Goal: Task Accomplishment & Management: Use online tool/utility

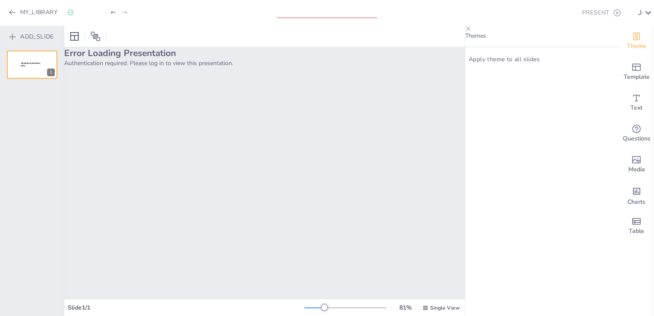
drag, startPoint x: 327, startPoint y: 302, endPoint x: 330, endPoint y: 308, distance: 7.1
click at [328, 303] on div "81 % Single View" at bounding box center [382, 308] width 157 height 14
click at [331, 309] on div at bounding box center [345, 307] width 82 height 7
drag, startPoint x: 330, startPoint y: 308, endPoint x: 316, endPoint y: 308, distance: 14.1
click at [318, 308] on div at bounding box center [321, 307] width 7 height 7
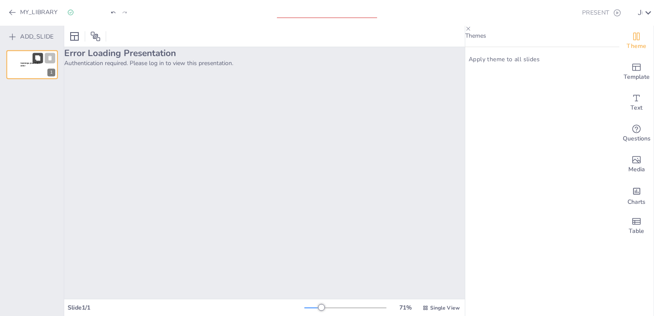
click at [36, 60] on icon at bounding box center [37, 57] width 5 height 5
click at [29, 79] on div at bounding box center [31, 64] width 51 height 29
click at [31, 94] on div at bounding box center [31, 96] width 51 height 29
click at [24, 78] on div at bounding box center [31, 64] width 51 height 29
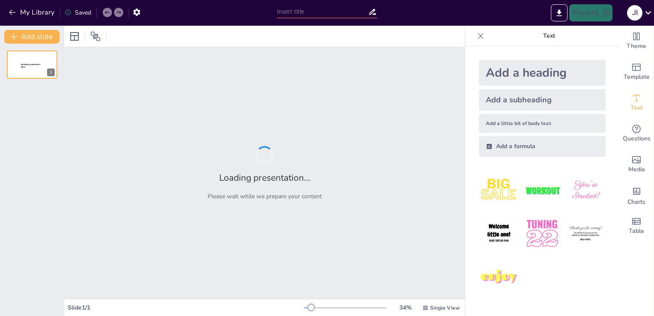
type input "Gestion Efficace du Plan Blanc en [GEOGRAPHIC_DATA]"
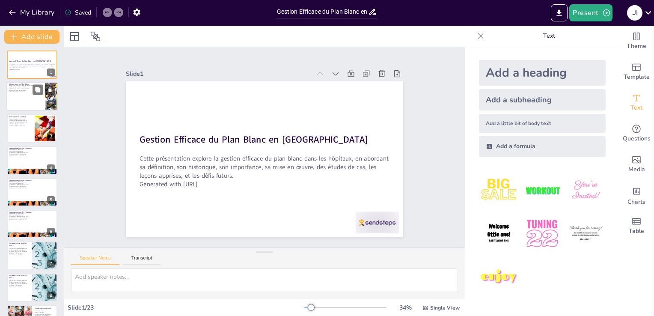
click at [26, 95] on div at bounding box center [31, 96] width 51 height 29
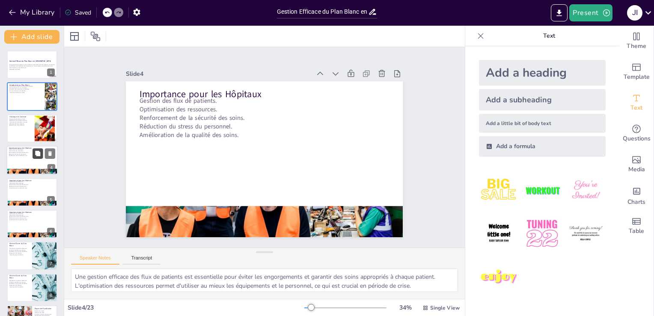
click at [39, 157] on button at bounding box center [38, 153] width 10 height 10
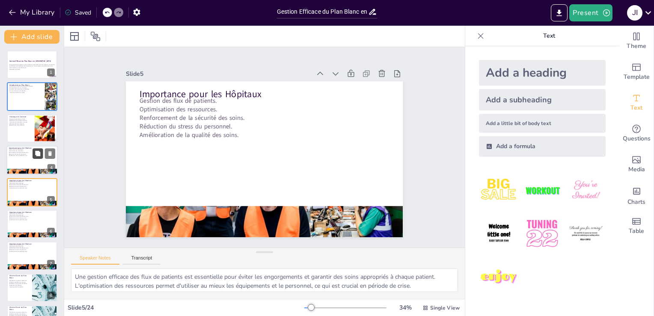
scroll to position [12, 0]
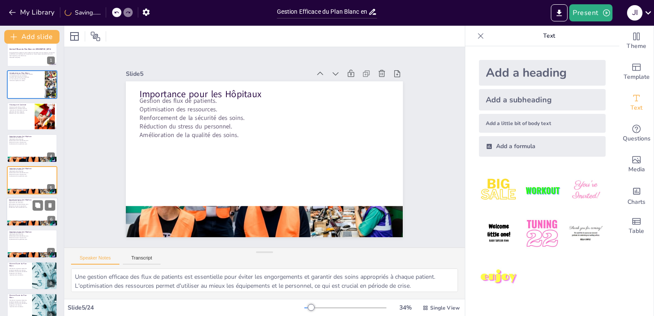
click at [21, 212] on div at bounding box center [31, 211] width 51 height 29
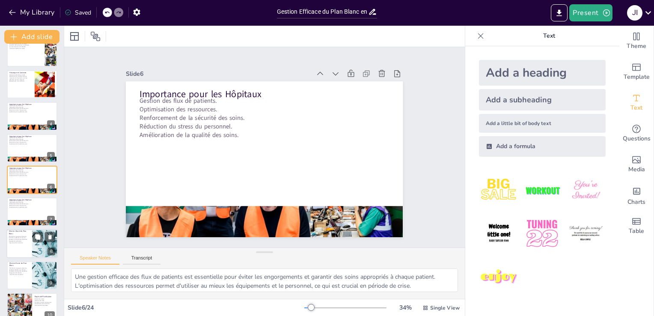
click at [26, 235] on p "Planification rigoureuse nécessaire." at bounding box center [19, 236] width 21 height 2
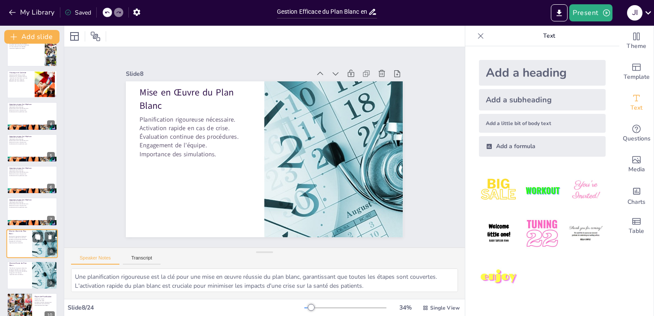
scroll to position [108, 0]
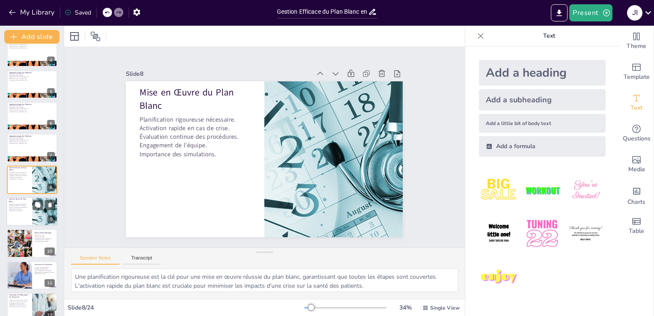
click at [27, 220] on div at bounding box center [31, 211] width 51 height 29
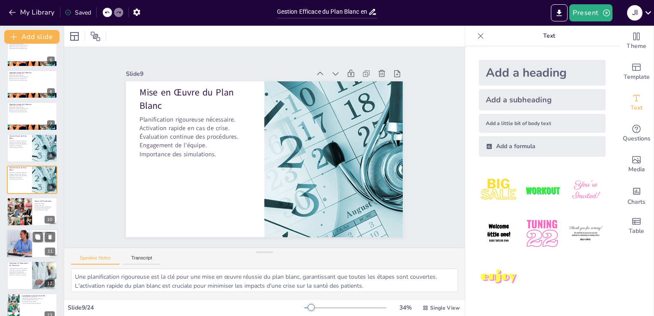
click at [29, 242] on div at bounding box center [19, 243] width 51 height 29
type textarea "L'activation rapide du plan blanc est cruciale pour minimiser les impacts d'une…"
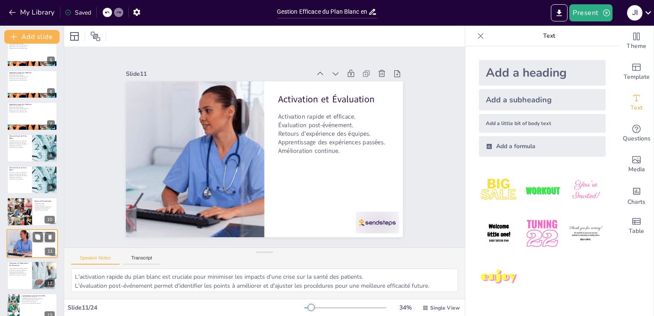
scroll to position [203, 0]
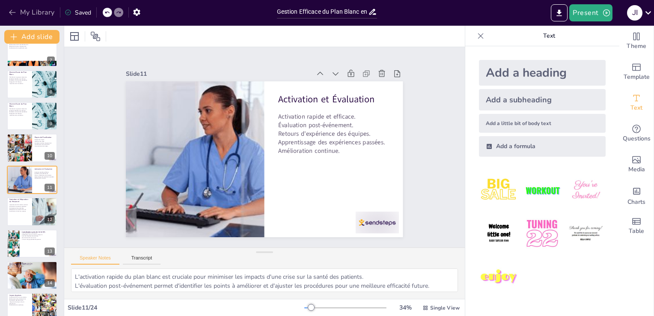
click at [15, 12] on icon "button" at bounding box center [12, 12] width 9 height 9
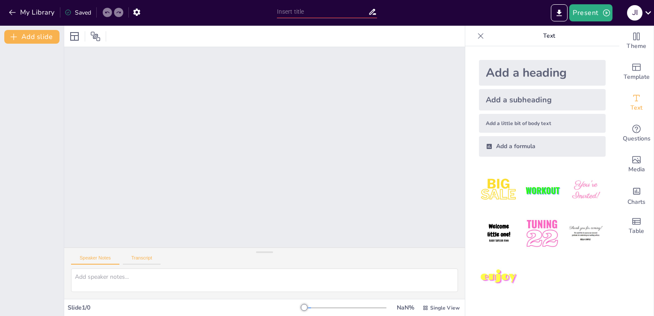
click at [139, 261] on button "Transcript" at bounding box center [142, 259] width 38 height 9
click at [99, 257] on button "Speaker Notes" at bounding box center [95, 259] width 48 height 9
click at [506, 150] on div "Add a formula" at bounding box center [542, 146] width 127 height 21
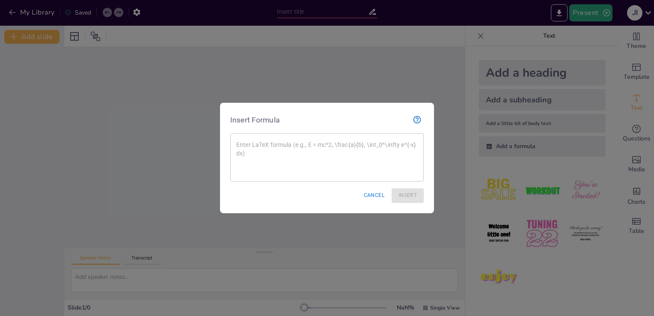
click at [378, 193] on button "Cancel" at bounding box center [374, 195] width 28 height 14
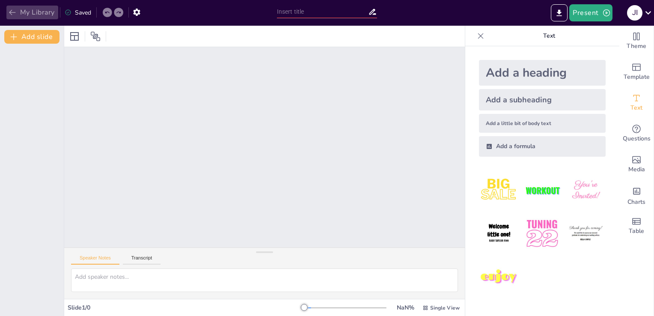
click at [9, 13] on icon "button" at bounding box center [12, 12] width 9 height 9
